Goal: Information Seeking & Learning: Find specific fact

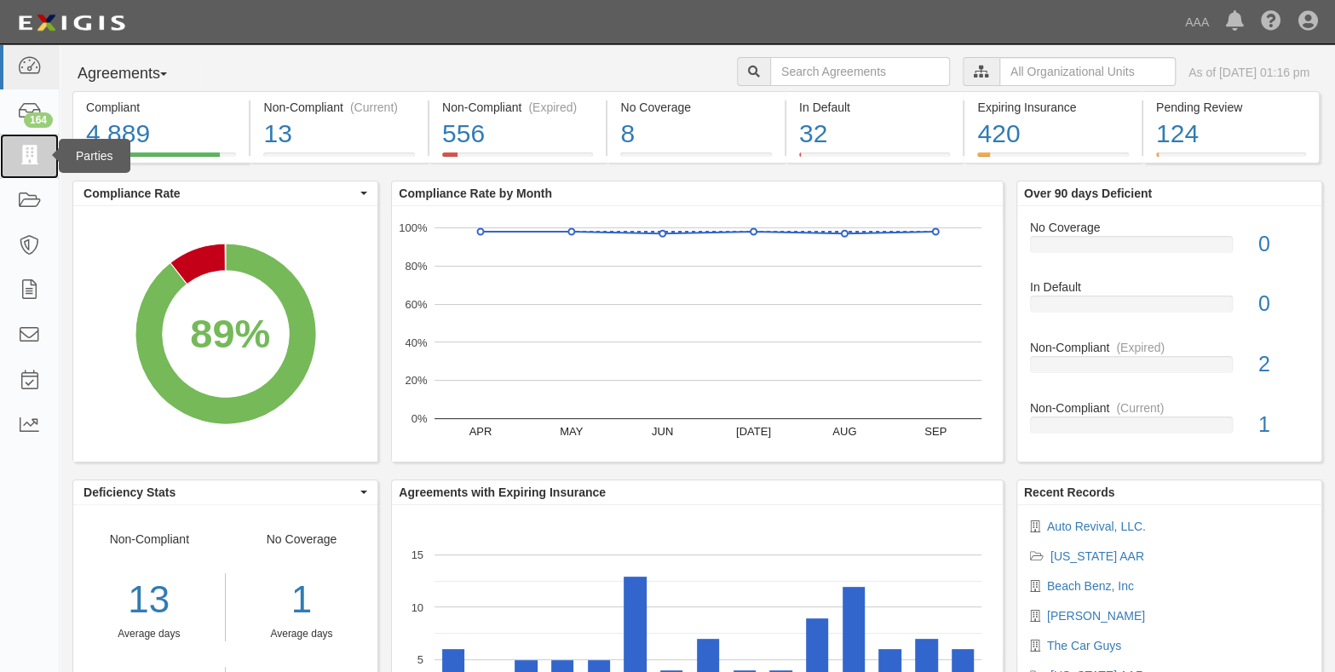
click at [32, 154] on icon at bounding box center [29, 157] width 24 height 20
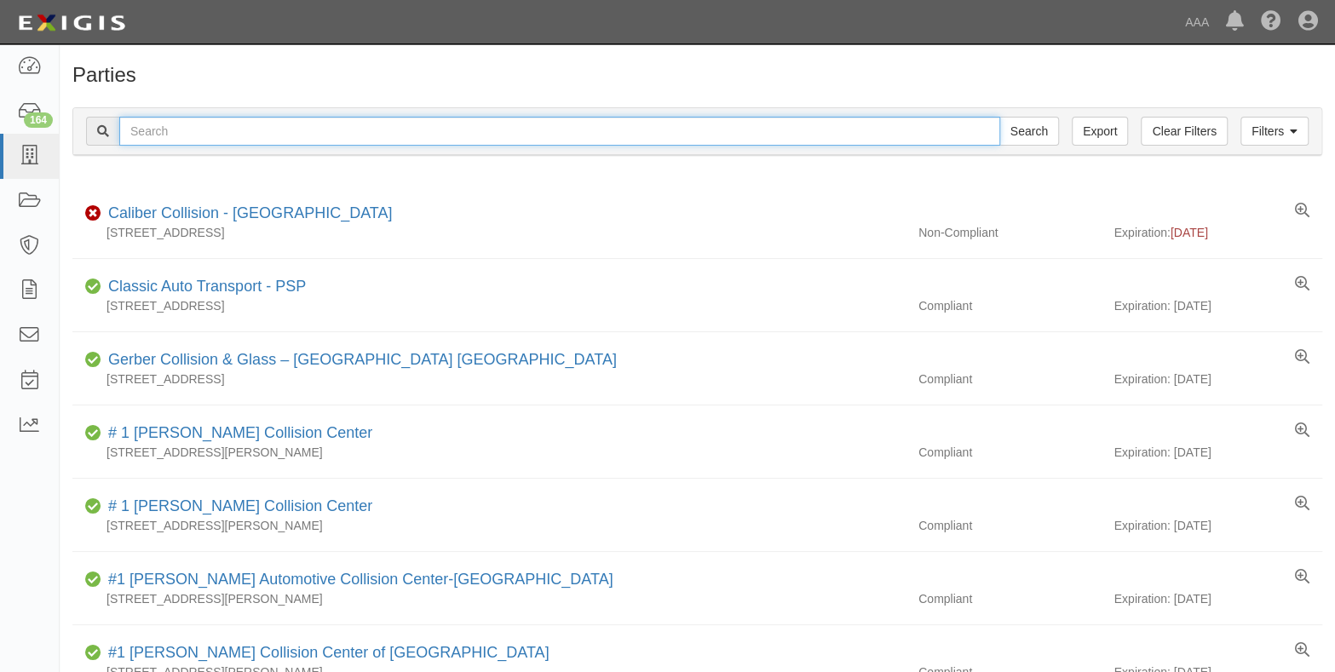
click at [229, 124] on input "text" at bounding box center [559, 131] width 881 height 29
type input "culver city toyota"
click at [999, 117] on input "Search" at bounding box center [1029, 131] width 60 height 29
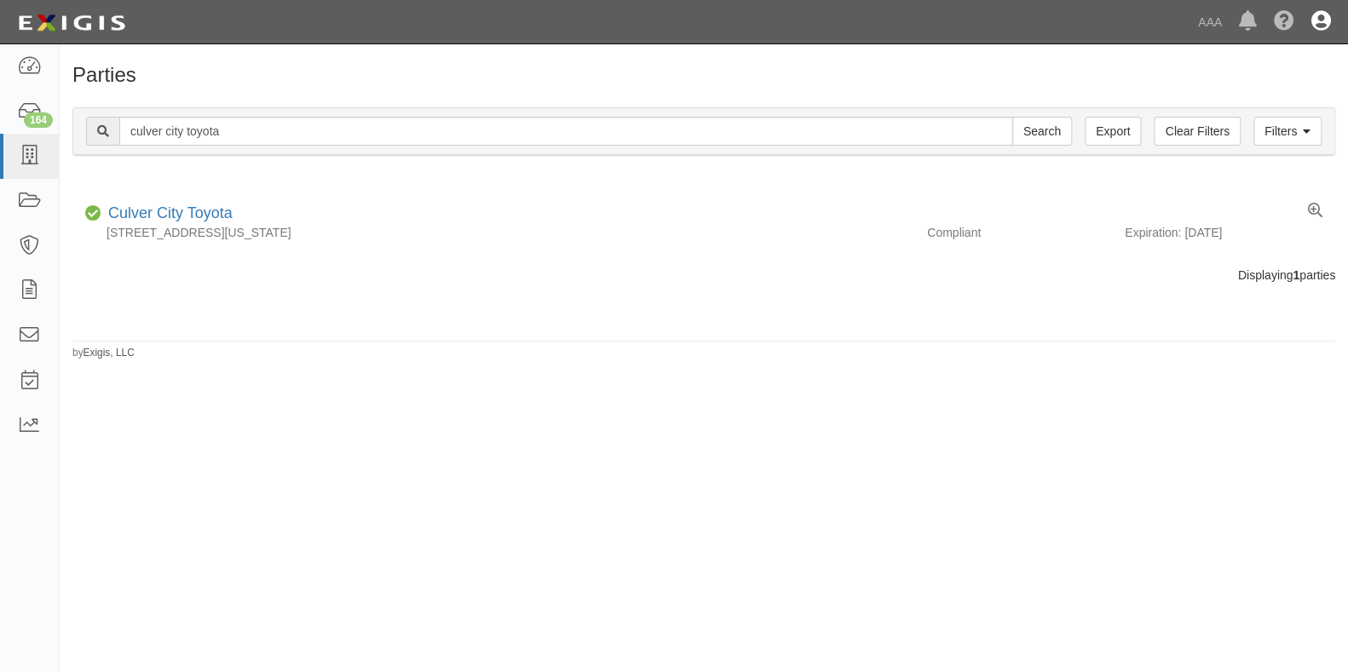
click at [1315, 23] on icon at bounding box center [1321, 22] width 20 height 20
drag, startPoint x: 1013, startPoint y: 78, endPoint x: 975, endPoint y: 94, distance: 40.5
click at [1013, 78] on h1 "Parties" at bounding box center [703, 75] width 1262 height 22
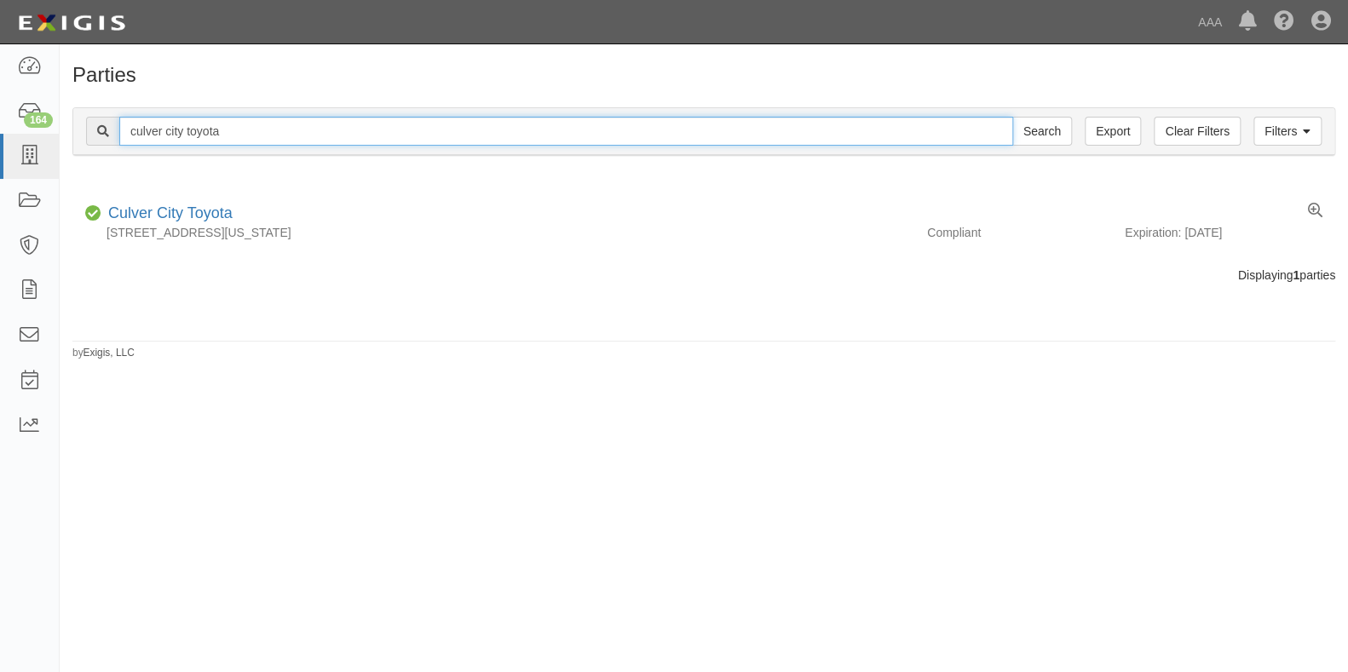
click at [920, 125] on input "culver city toyota" at bounding box center [566, 131] width 894 height 29
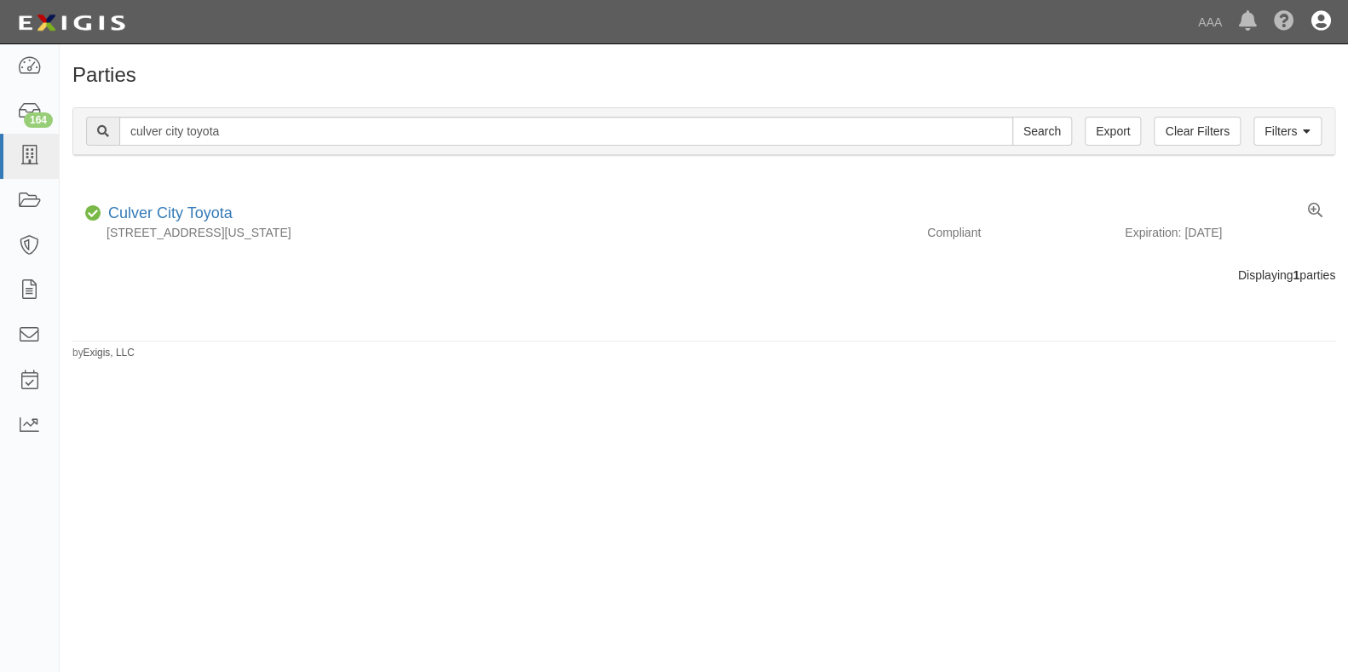
click at [1321, 21] on icon at bounding box center [1321, 22] width 20 height 20
click at [1244, 107] on link "Sign Out" at bounding box center [1271, 100] width 135 height 34
